Goal: Transaction & Acquisition: Purchase product/service

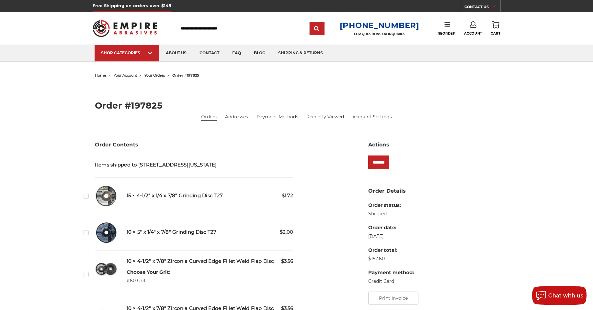
click at [254, 28] on input "Search" at bounding box center [243, 29] width 134 height 14
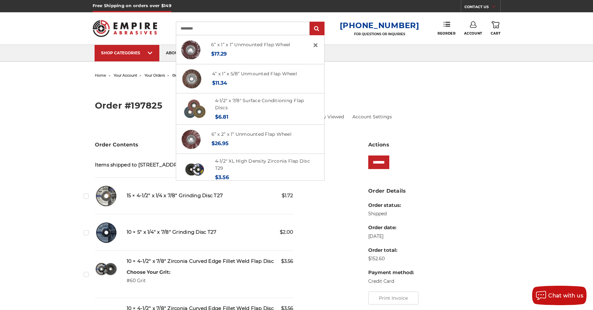
type input "*********"
click at [310, 22] on input "submit" at bounding box center [316, 28] width 13 height 13
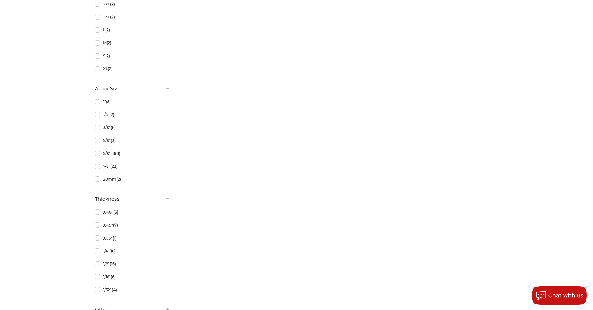
scroll to position [712, 0]
click at [102, 163] on link "7/8" (23)" at bounding box center [132, 163] width 75 height 11
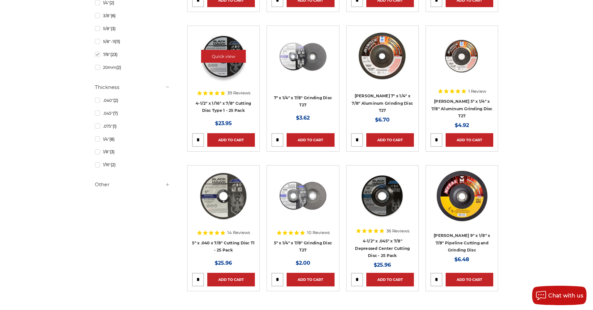
scroll to position [324, 0]
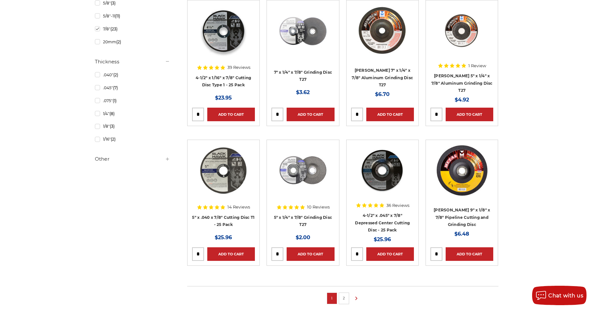
click at [101, 161] on h5 "Other" at bounding box center [132, 159] width 75 height 8
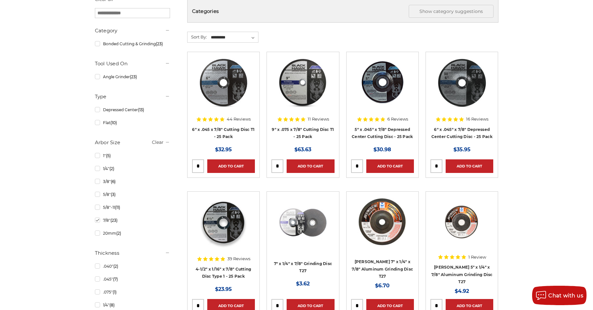
scroll to position [129, 0]
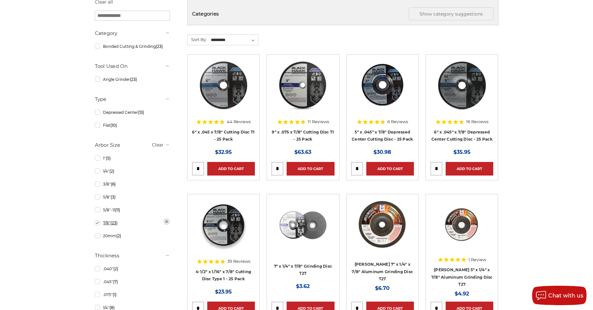
click at [99, 224] on link "7/8" (23)" at bounding box center [132, 223] width 75 height 11
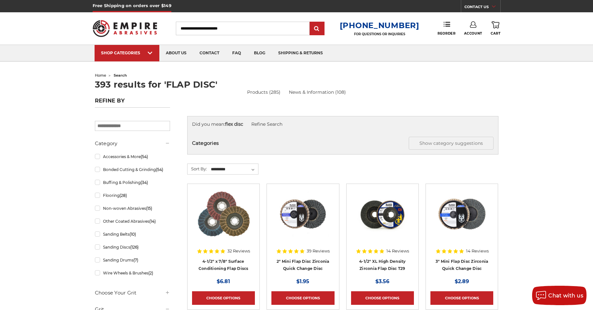
drag, startPoint x: 252, startPoint y: 30, endPoint x: 242, endPoint y: 30, distance: 9.4
click at [250, 30] on input "Search" at bounding box center [243, 29] width 134 height 14
type input "******"
click at [310, 22] on input "submit" at bounding box center [316, 28] width 13 height 13
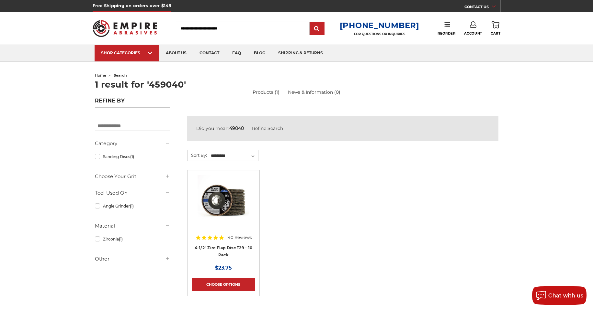
click at [474, 33] on span "Account" at bounding box center [473, 33] width 18 height 4
click at [517, 76] on div "home search 1 result for '459040' Products (1) News & Information (0) Advanced …" at bounding box center [297, 204] width 458 height 266
click at [297, 53] on link "shipping & returns" at bounding box center [301, 53] width 58 height 17
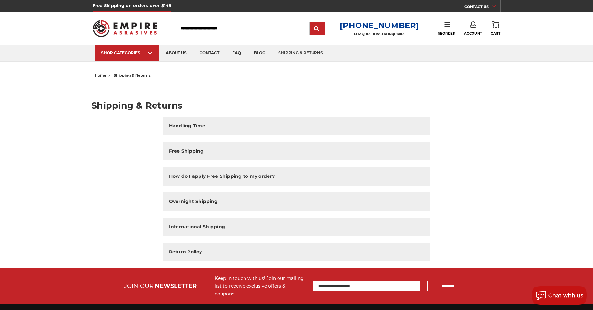
click at [472, 34] on span "Account" at bounding box center [473, 33] width 18 height 4
click at [474, 42] on link "Account" at bounding box center [473, 42] width 46 height 12
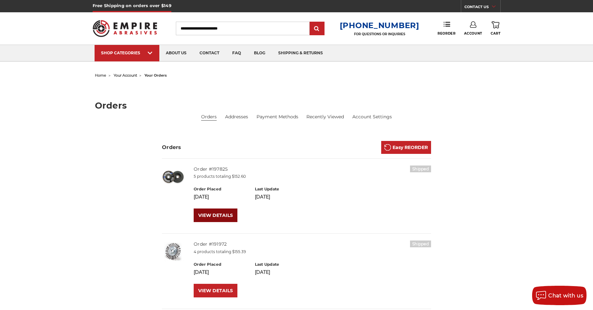
click at [209, 219] on link "VIEW DETAILS" at bounding box center [216, 216] width 44 height 14
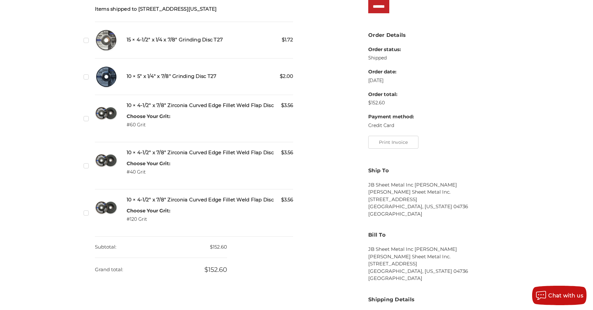
scroll to position [117, 0]
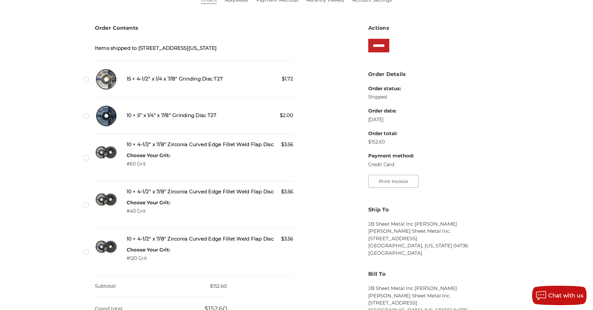
click at [400, 185] on button "Print Invoice" at bounding box center [393, 181] width 50 height 13
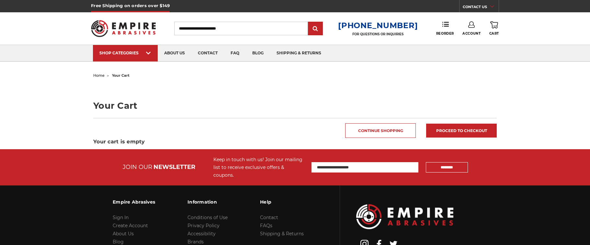
click at [255, 27] on input "Search" at bounding box center [241, 29] width 134 height 14
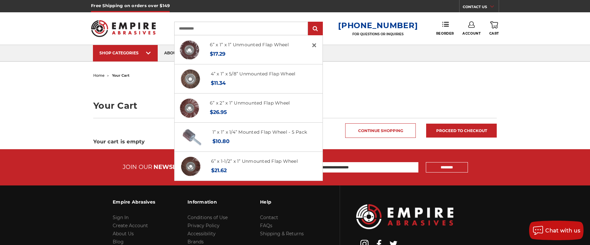
type input "**********"
click at [309, 22] on input "submit" at bounding box center [315, 28] width 13 height 13
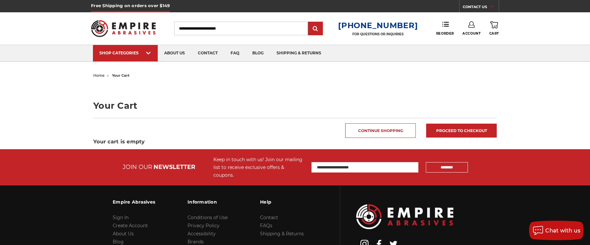
click at [269, 27] on input "Search" at bounding box center [241, 29] width 134 height 14
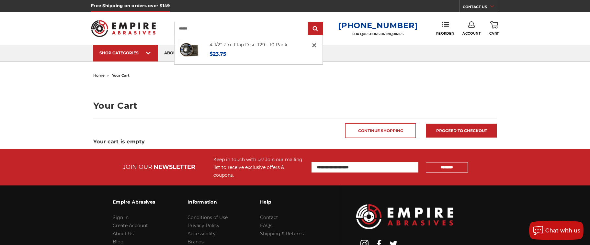
type input "******"
click at [309, 22] on input "submit" at bounding box center [315, 28] width 13 height 13
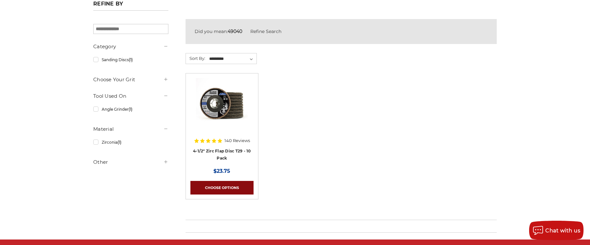
click at [230, 191] on link "Choose Options" at bounding box center [221, 188] width 63 height 14
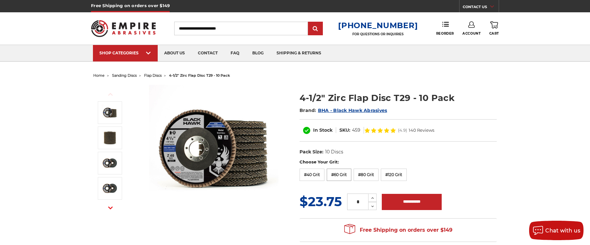
click at [339, 176] on label "#60 Grit" at bounding box center [339, 175] width 25 height 12
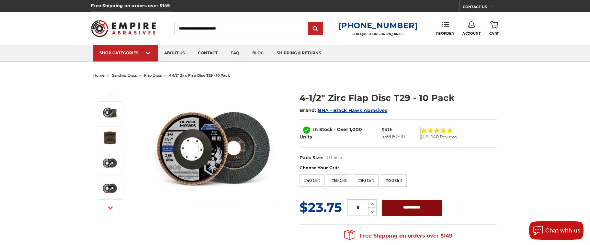
click at [428, 210] on input "**********" at bounding box center [412, 208] width 60 height 16
click at [312, 183] on label "#40 Grit" at bounding box center [311, 180] width 25 height 12
click at [412, 213] on input "**********" at bounding box center [412, 208] width 60 height 16
click at [391, 181] on label "#120 Grit" at bounding box center [394, 180] width 26 height 12
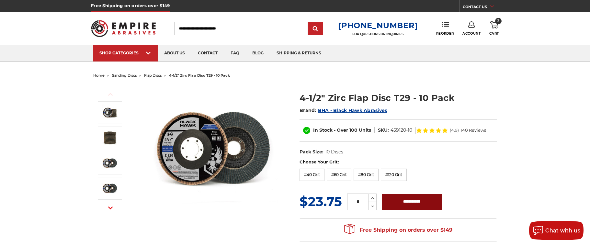
click at [400, 200] on input "**********" at bounding box center [412, 202] width 60 height 16
click at [340, 174] on label "#60 Grit" at bounding box center [339, 175] width 25 height 12
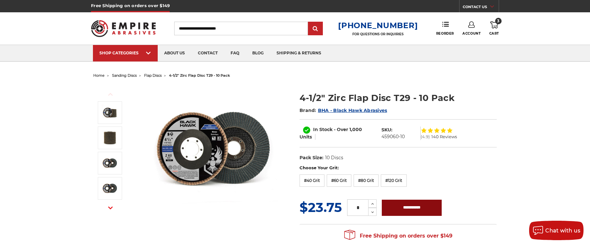
click at [437, 210] on input "**********" at bounding box center [412, 208] width 60 height 16
type input "**********"
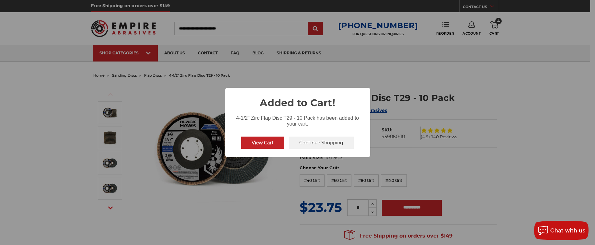
click at [255, 142] on button "View Cart" at bounding box center [262, 143] width 43 height 12
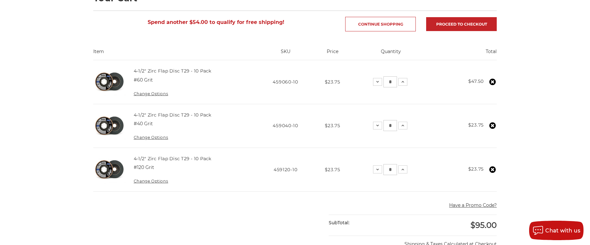
scroll to position [97, 0]
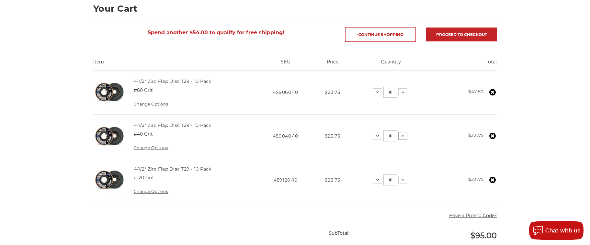
click at [405, 136] on button "Increase Quantity:" at bounding box center [402, 136] width 9 height 8
click at [400, 178] on icon at bounding box center [402, 179] width 5 height 5
click at [400, 138] on icon at bounding box center [402, 135] width 5 height 5
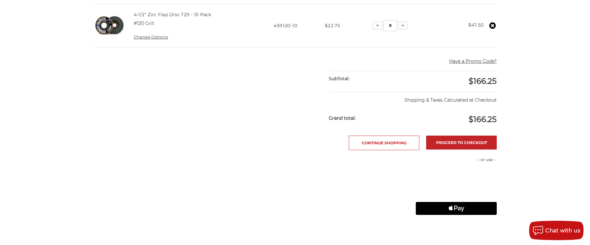
scroll to position [291, 0]
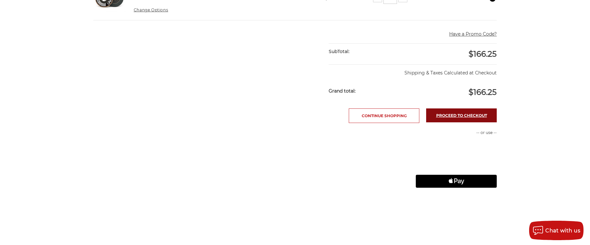
click at [464, 116] on link "Proceed to checkout" at bounding box center [461, 115] width 71 height 14
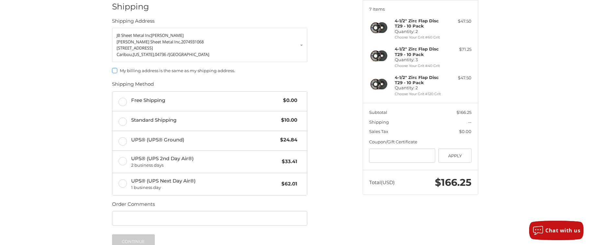
scroll to position [92, 0]
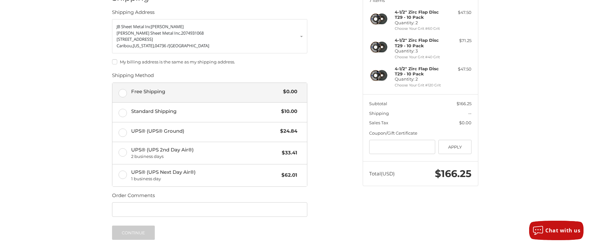
click at [212, 91] on span "Free Shipping" at bounding box center [205, 91] width 149 height 7
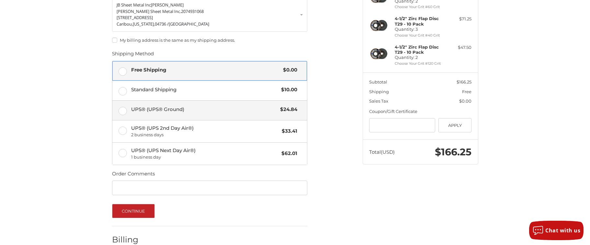
scroll to position [150, 0]
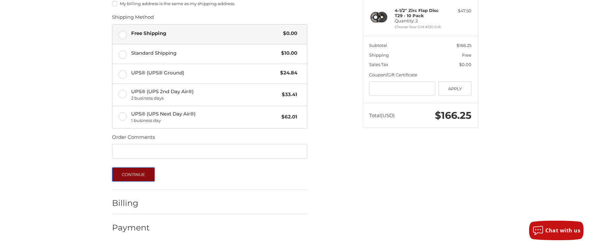
click at [122, 176] on button "Continue" at bounding box center [133, 174] width 43 height 14
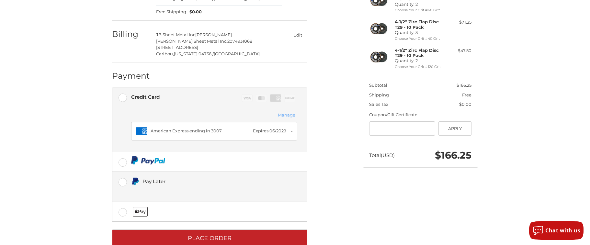
scroll to position [127, 0]
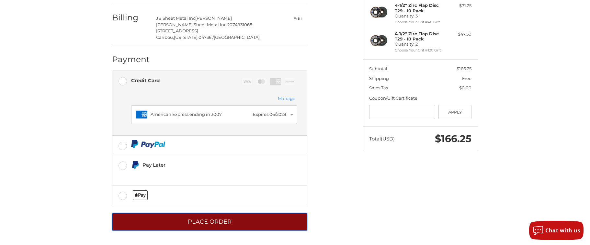
click at [231, 220] on button "Place Order" at bounding box center [209, 222] width 195 height 18
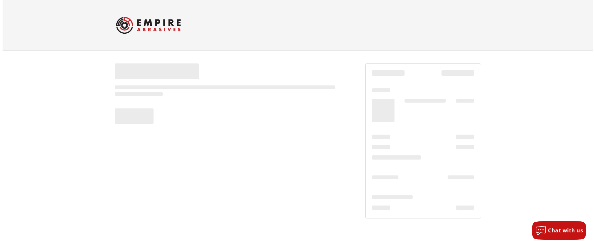
scroll to position [0, 0]
